Goal: Task Accomplishment & Management: Manage account settings

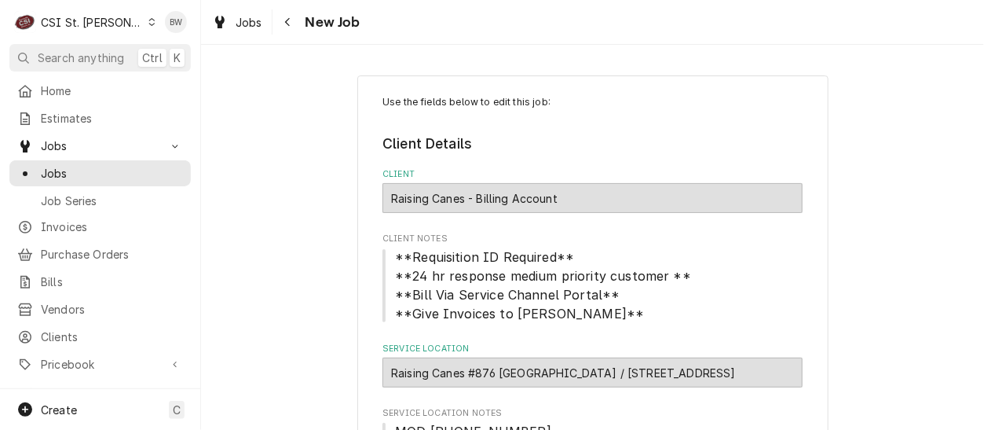
type textarea "x"
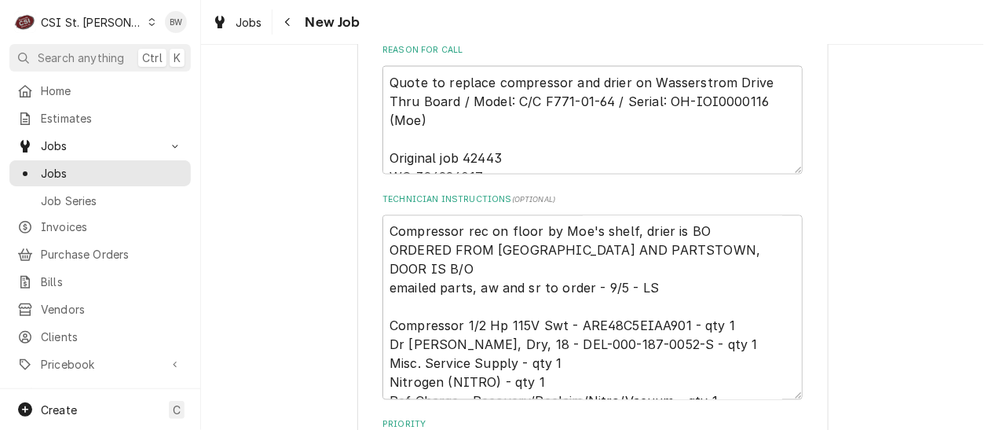
scroll to position [942, 0]
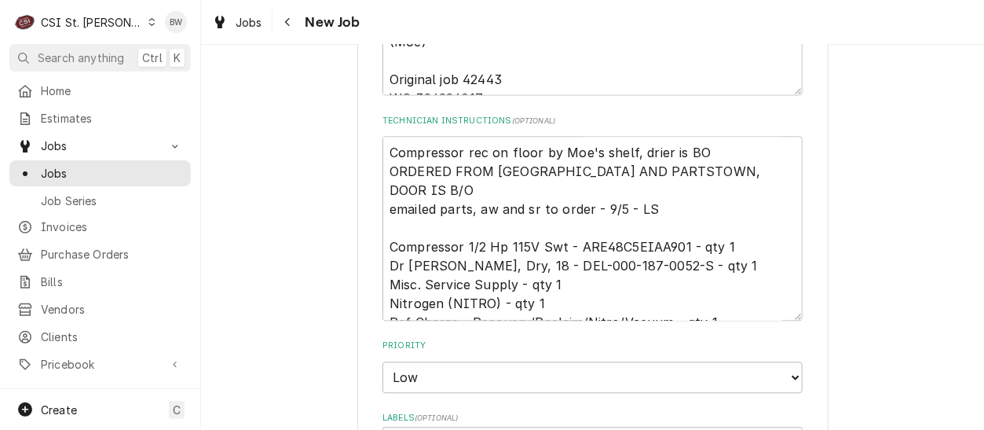
click at [341, 158] on div "Use the fields below to edit this job: Client Details Client Raising Canes - Bi…" at bounding box center [592, 126] width 783 height 2014
click at [292, 27] on div "Navigate back" at bounding box center [288, 22] width 16 height 16
